Goal: Task Accomplishment & Management: Manage account settings

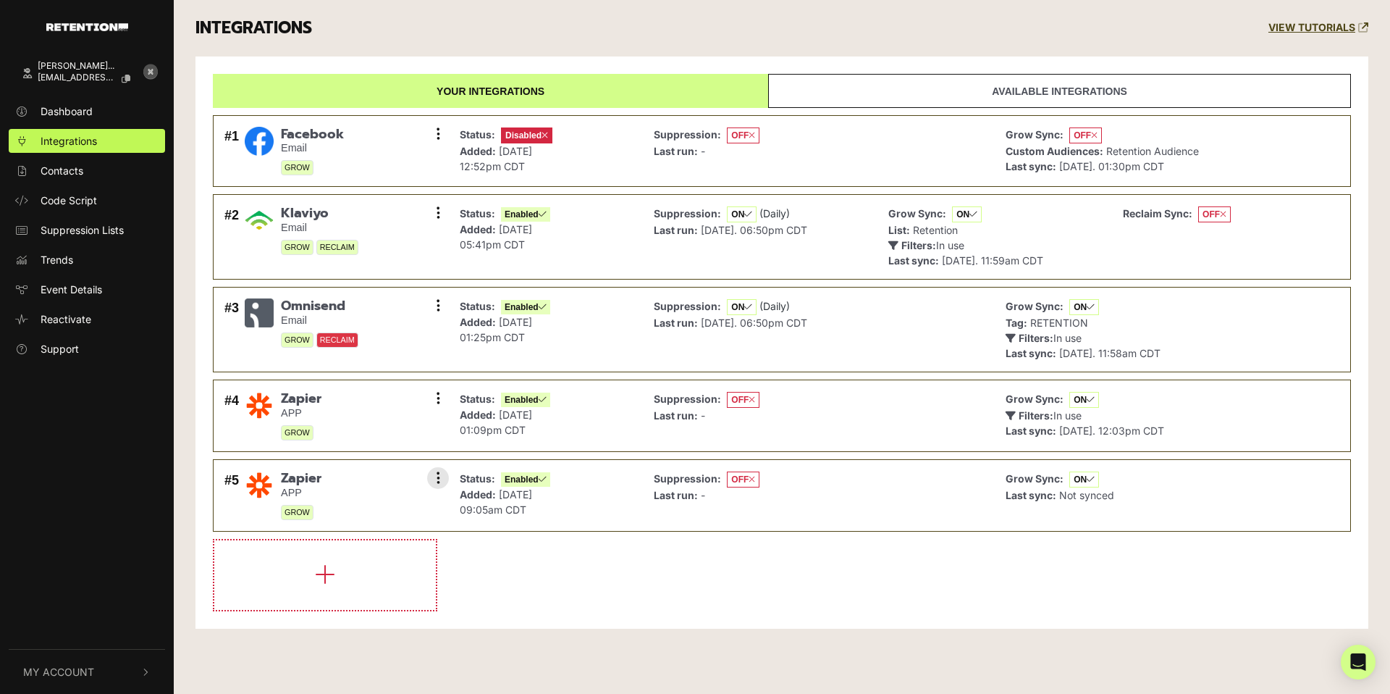
click at [622, 496] on div "Status: Enabled Added: Oct 6, 2025 09:05am CDT" at bounding box center [545, 495] width 187 height 56
click at [437, 478] on icon at bounding box center [439, 478] width 4 height 14
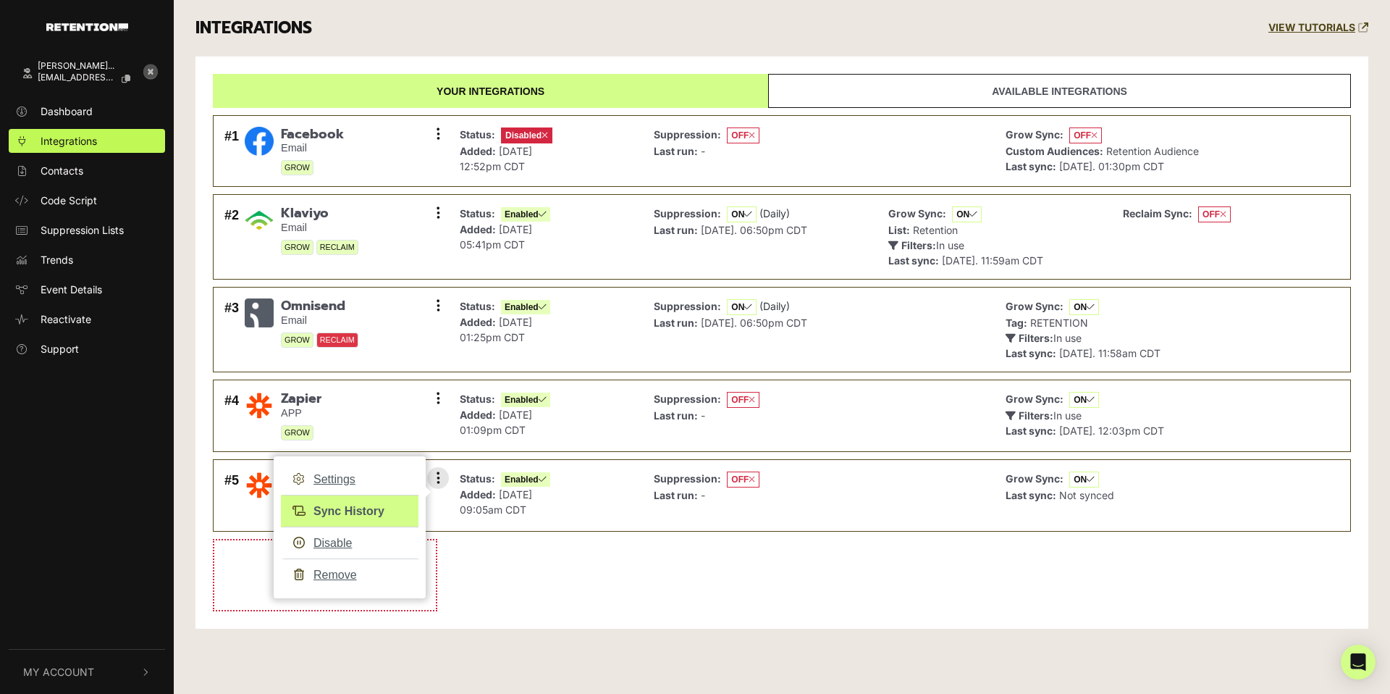
click at [338, 507] on link "Sync History" at bounding box center [350, 510] width 138 height 33
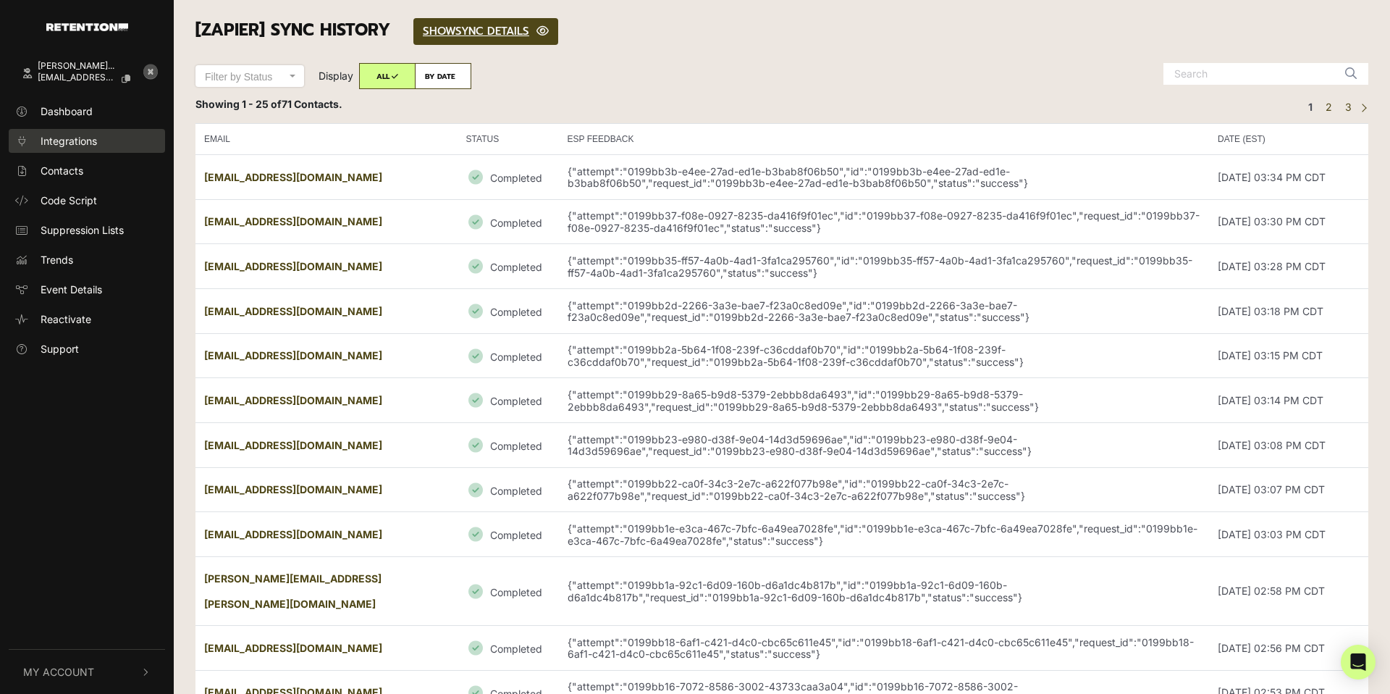
click at [83, 140] on span "Integrations" at bounding box center [69, 140] width 56 height 15
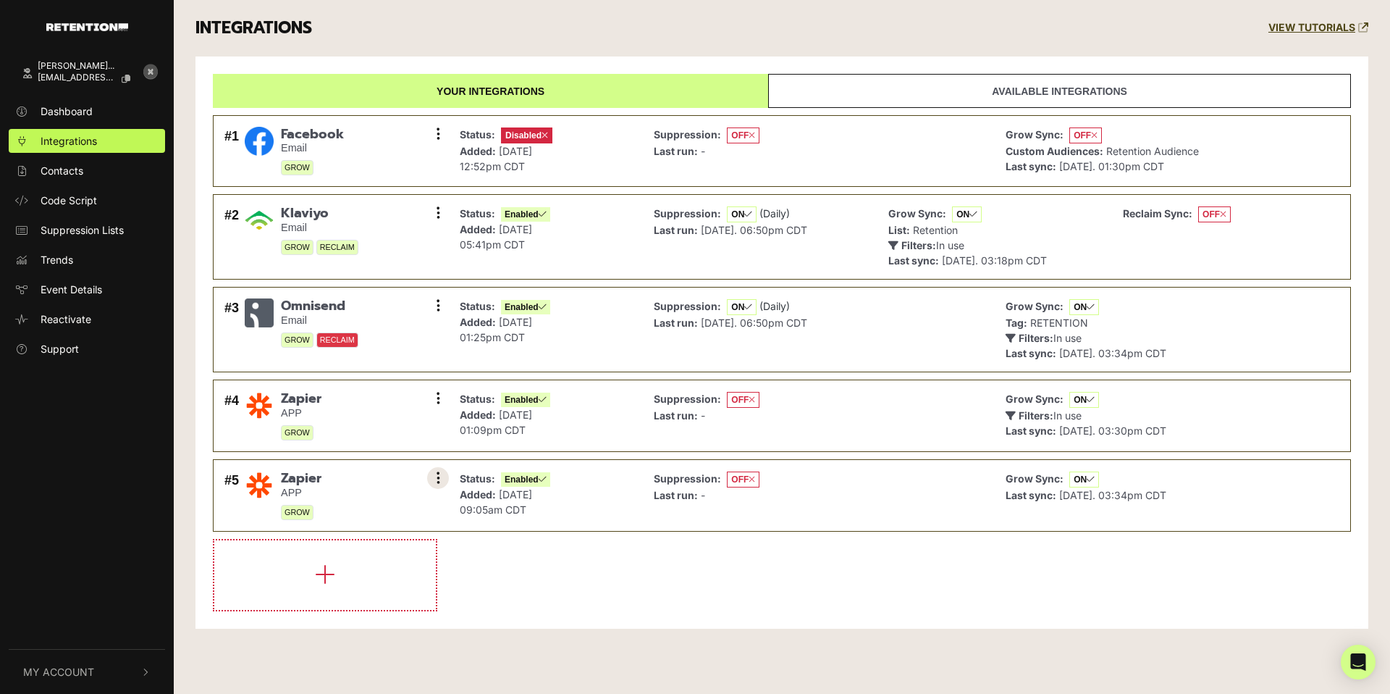
click at [440, 477] on button at bounding box center [438, 478] width 22 height 22
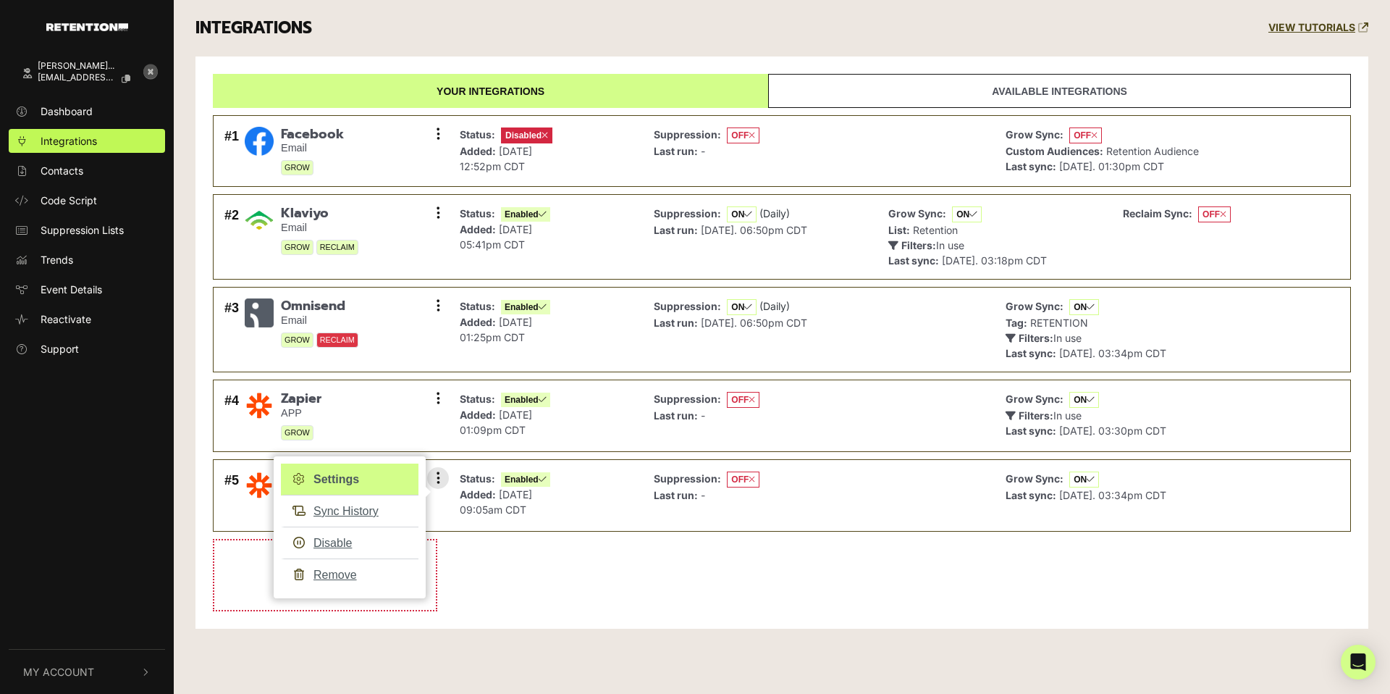
click at [352, 477] on link "Settings" at bounding box center [350, 479] width 138 height 32
